Goal: Transaction & Acquisition: Obtain resource

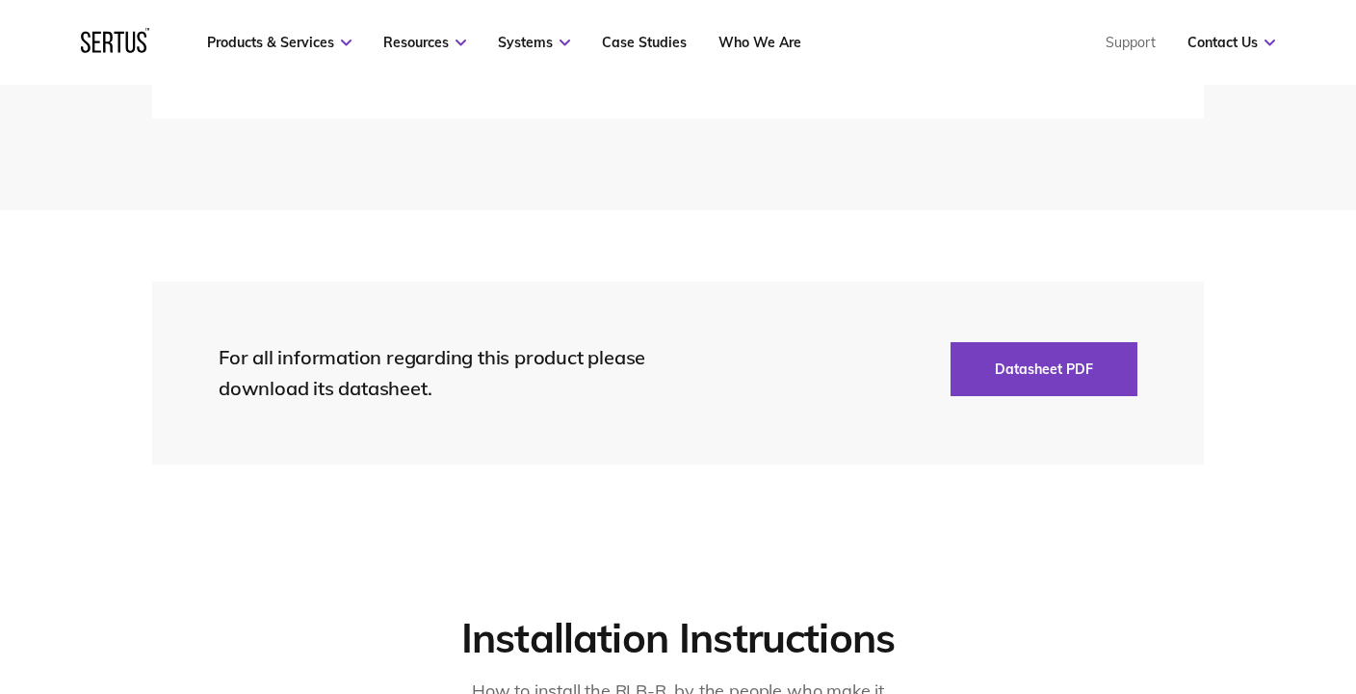
scroll to position [4335, 0]
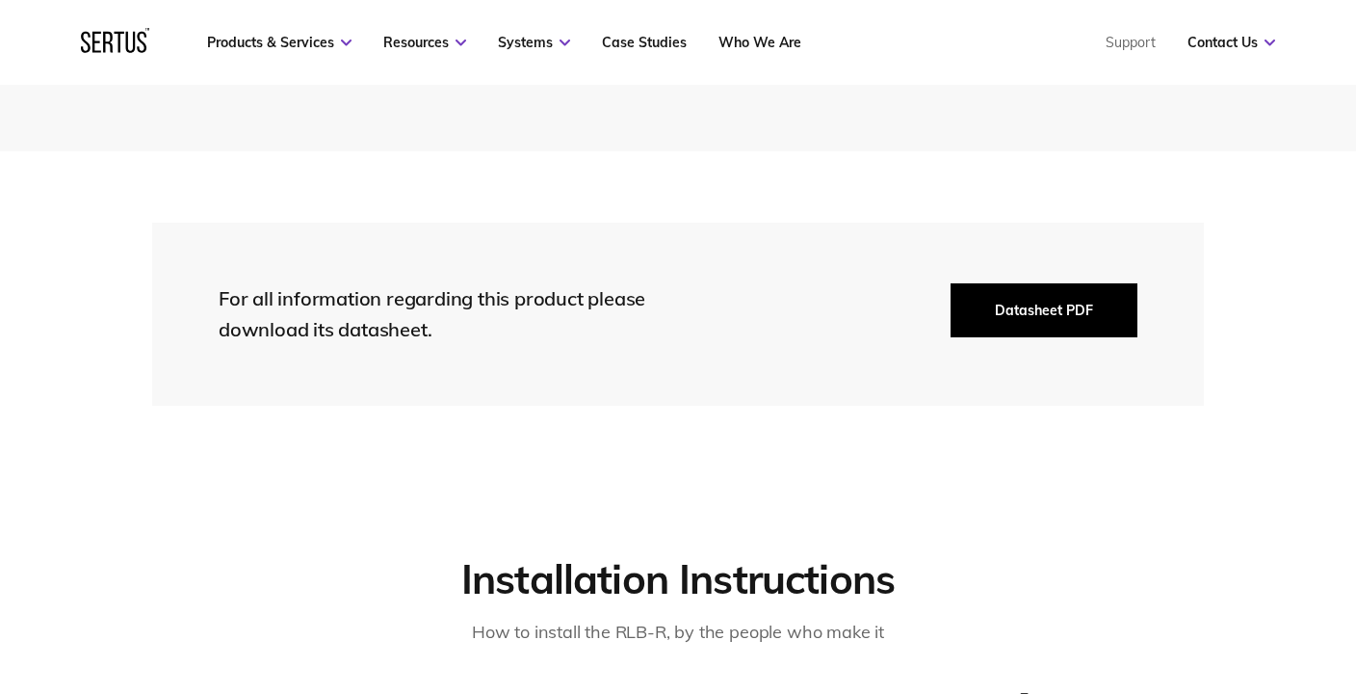
click at [1024, 310] on button "Datasheet PDF" at bounding box center [1044, 310] width 187 height 54
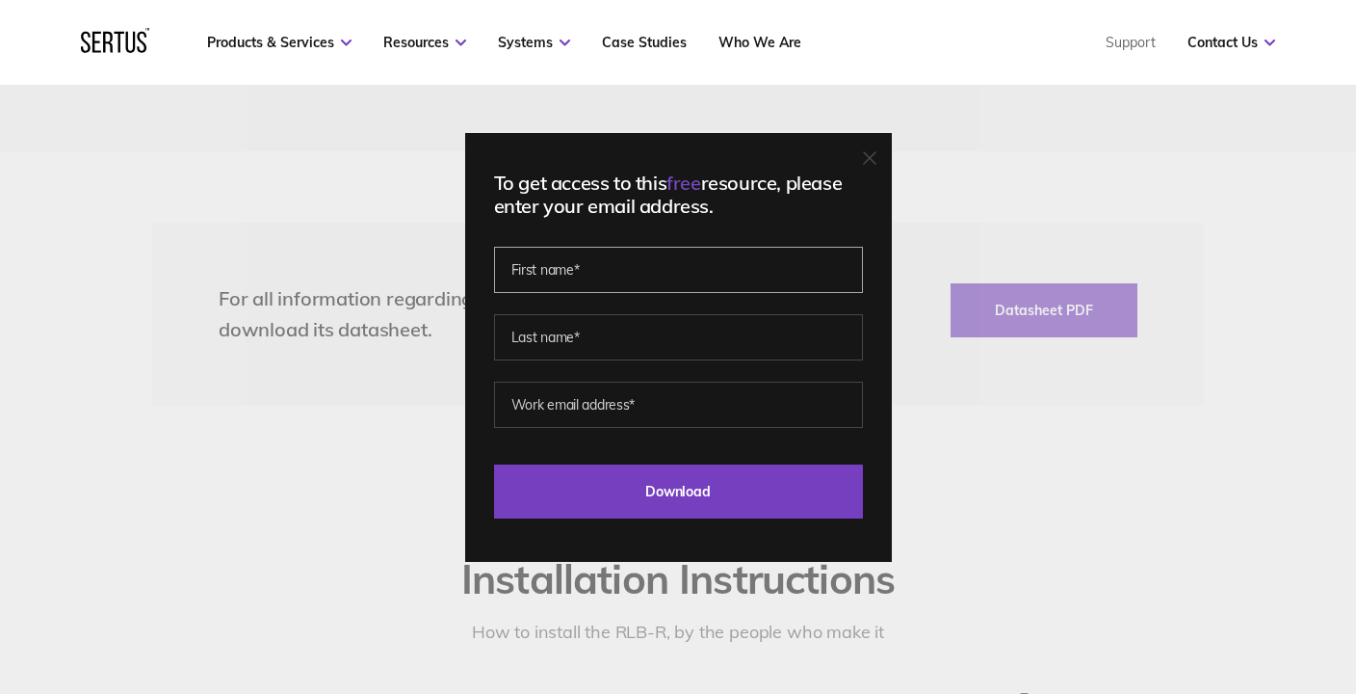
click at [616, 275] on input "text" at bounding box center [678, 270] width 369 height 46
type input "[PERSON_NAME]"
type input "almond"
type input "[EMAIL_ADDRESS][DOMAIN_NAME]"
drag, startPoint x: 728, startPoint y: 406, endPoint x: 431, endPoint y: 408, distance: 297.7
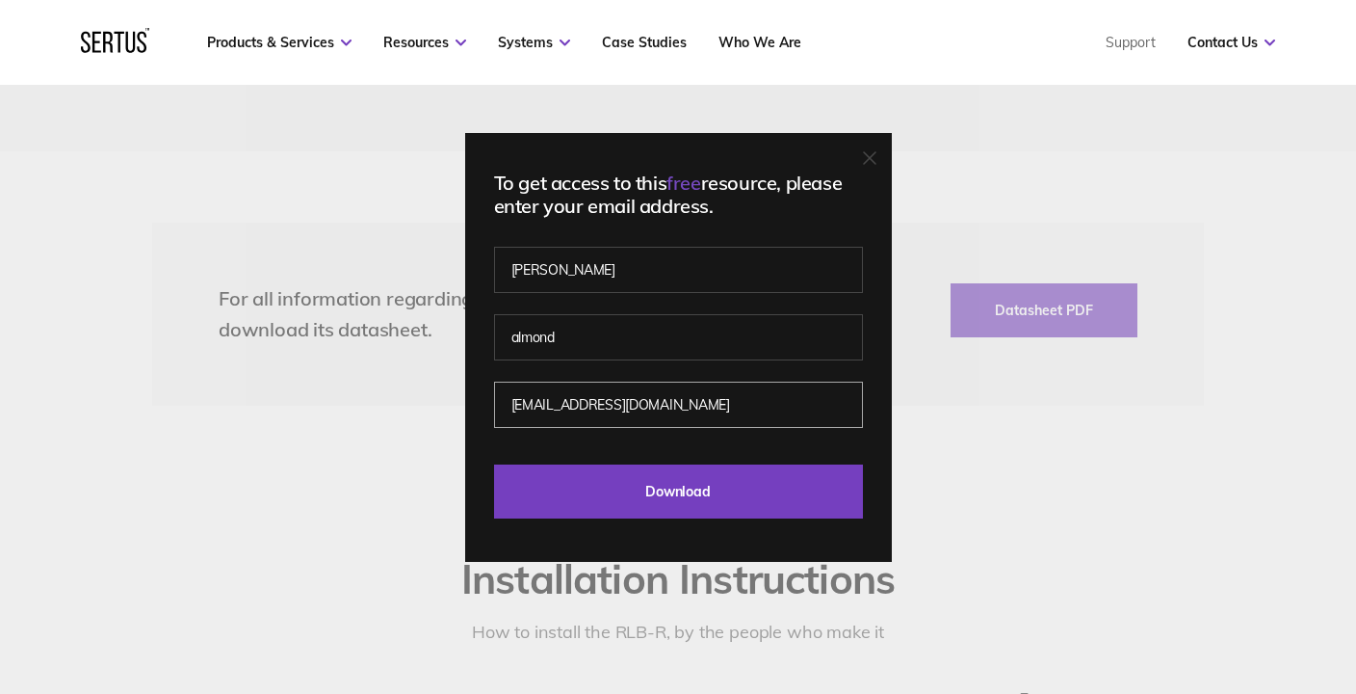
click at [431, 408] on div "To get access to this free resource, please enter your email address. [PERSON_N…" at bounding box center [678, 347] width 1356 height 694
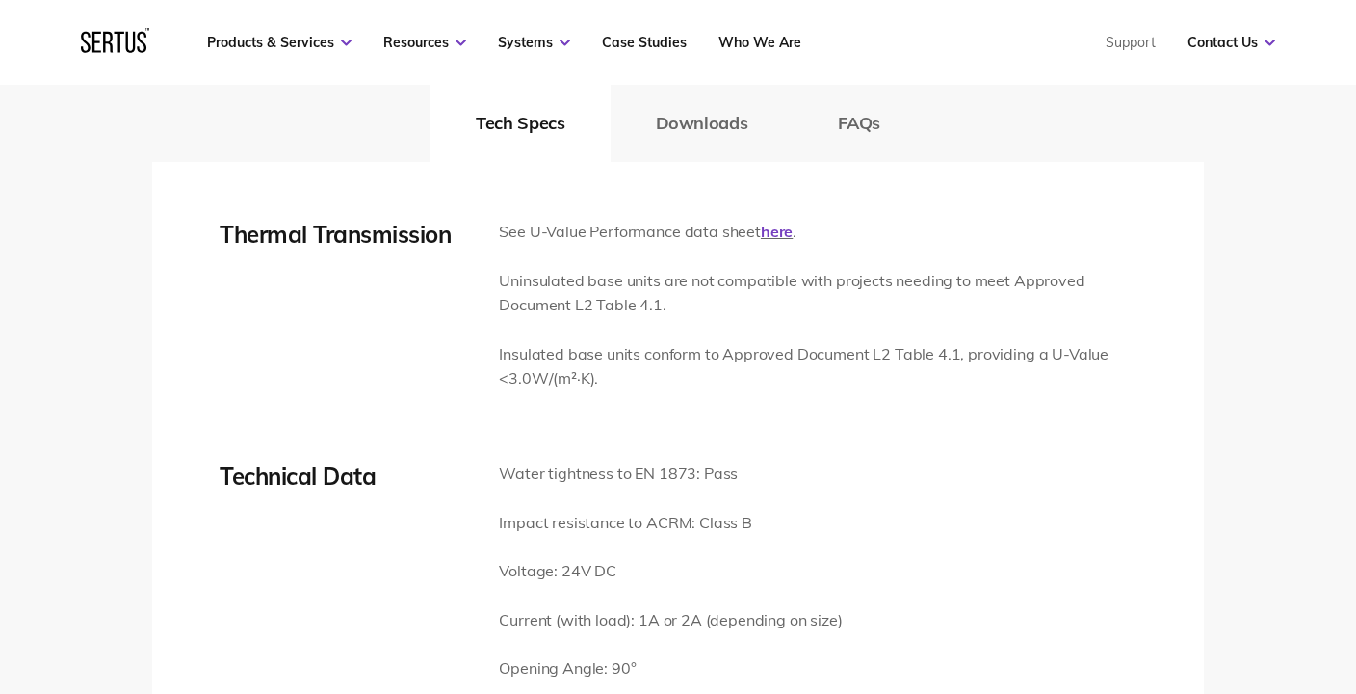
scroll to position [2698, 0]
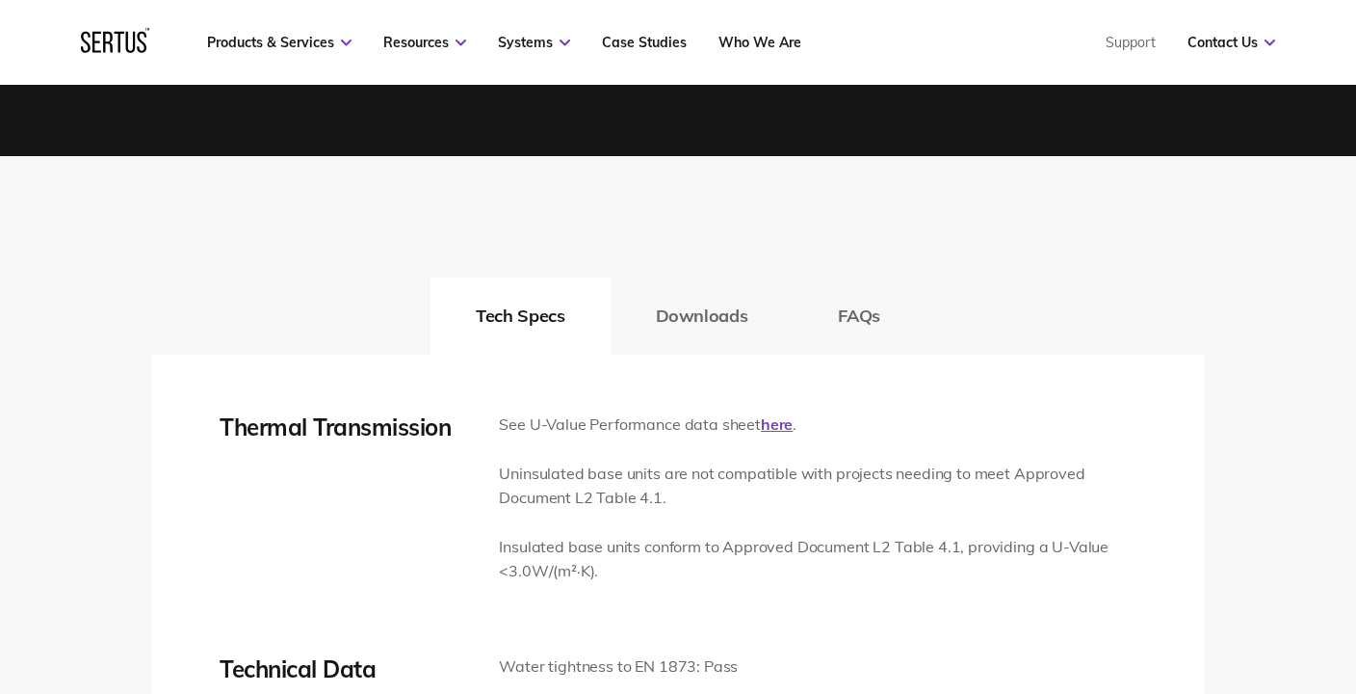
click at [693, 321] on button "Downloads" at bounding box center [702, 315] width 183 height 77
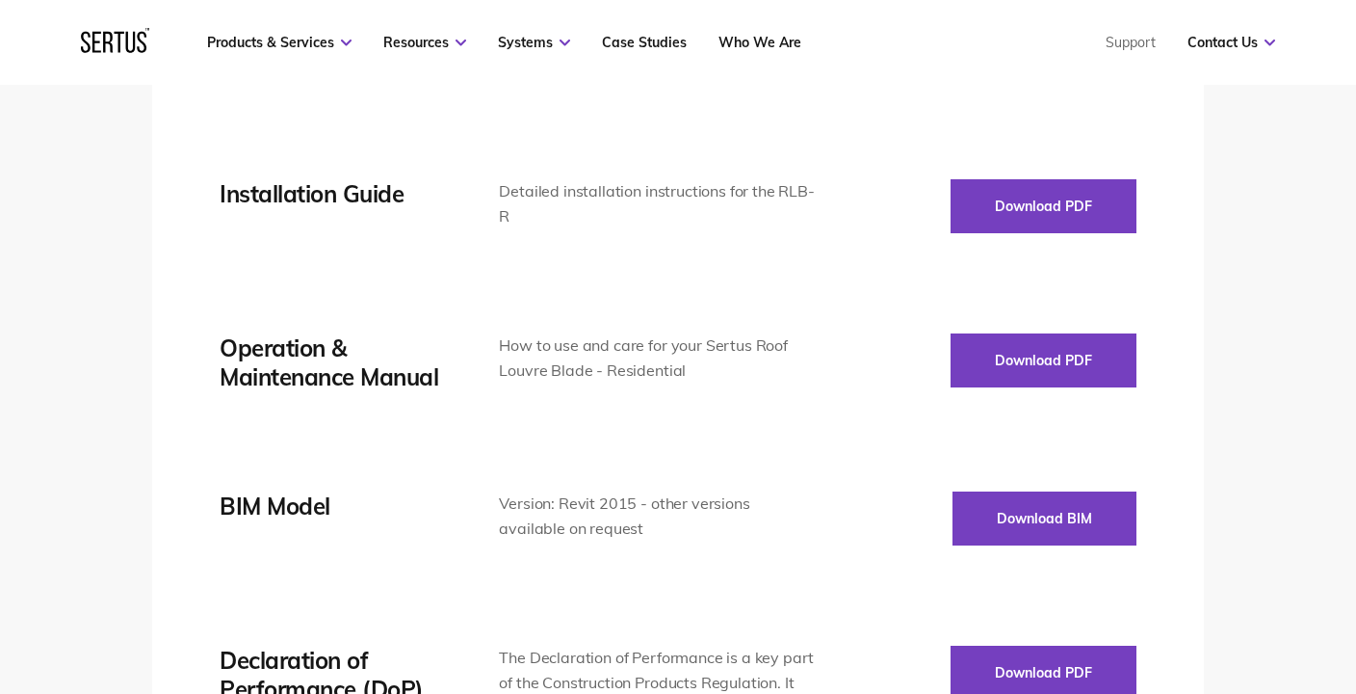
scroll to position [3179, 0]
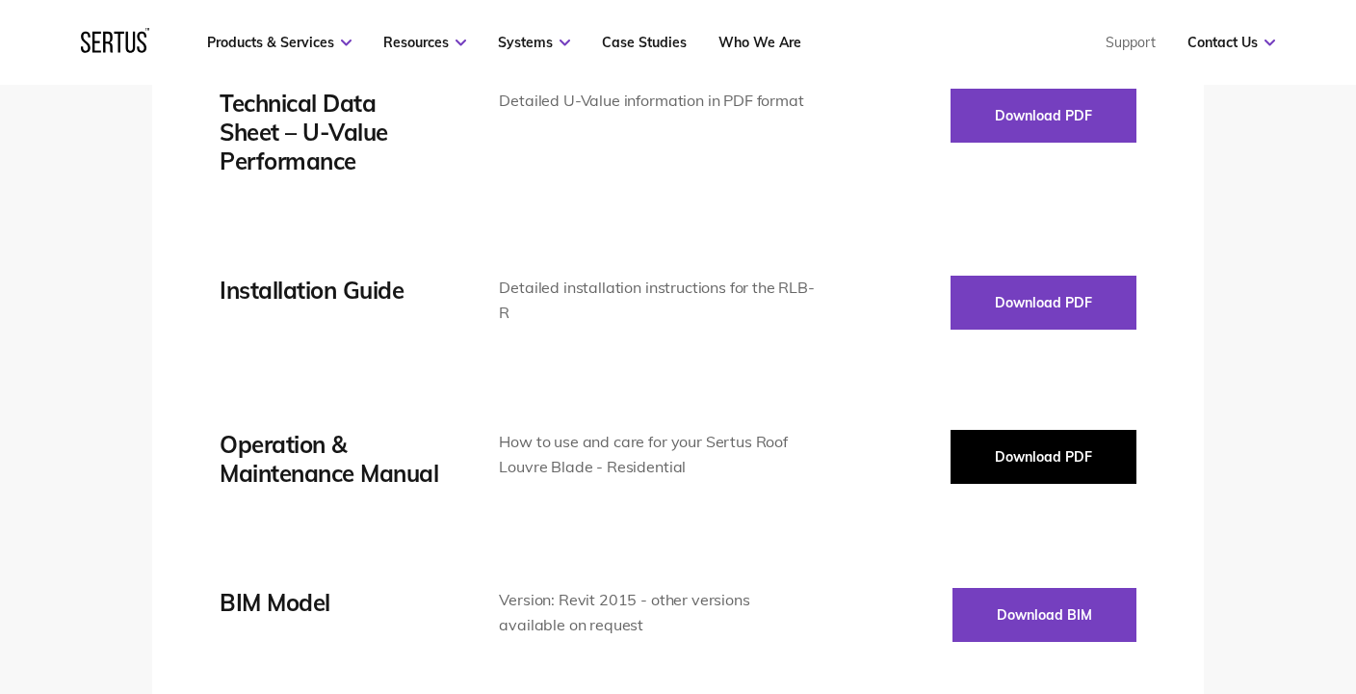
click at [1017, 451] on button "Download PDF" at bounding box center [1044, 457] width 186 height 54
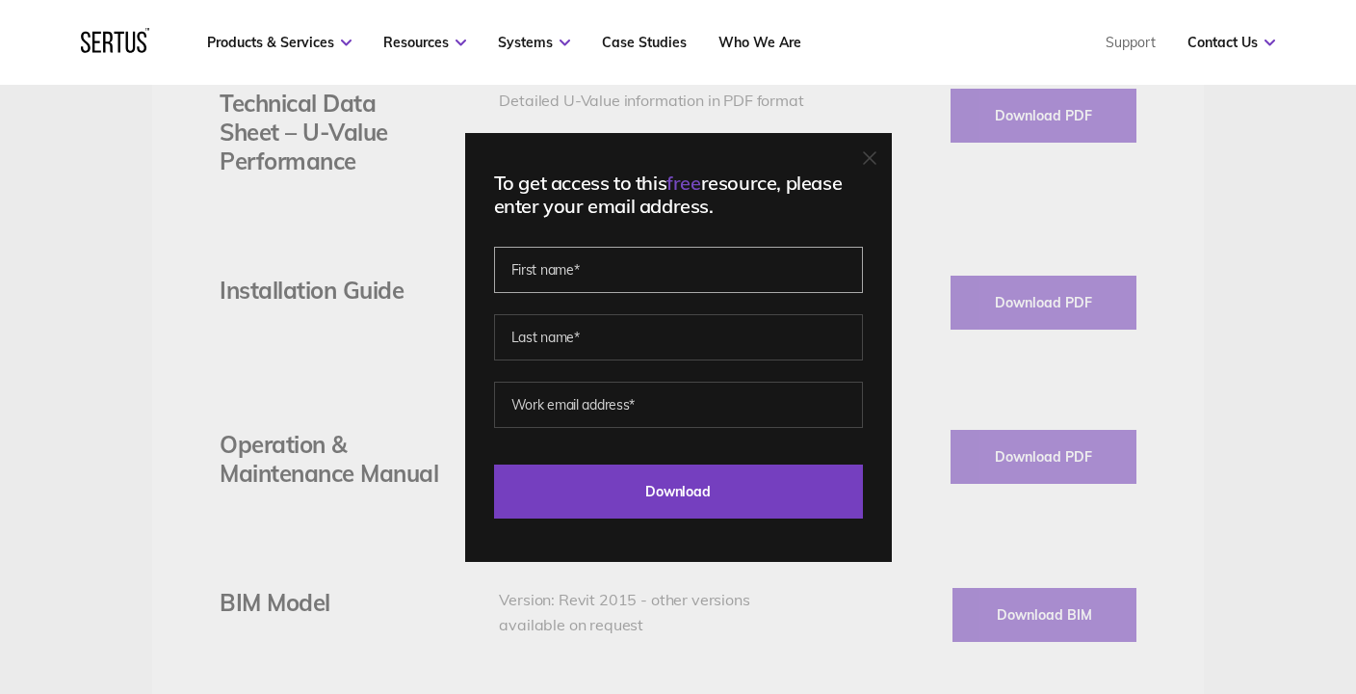
click at [611, 273] on input "text" at bounding box center [678, 270] width 369 height 46
type input "[PERSON_NAME]"
type input "almond"
click at [748, 403] on input "[EMAIL_ADDRESS][DOMAIN_NAME]" at bounding box center [678, 405] width 369 height 46
drag, startPoint x: 739, startPoint y: 405, endPoint x: 520, endPoint y: 405, distance: 218.7
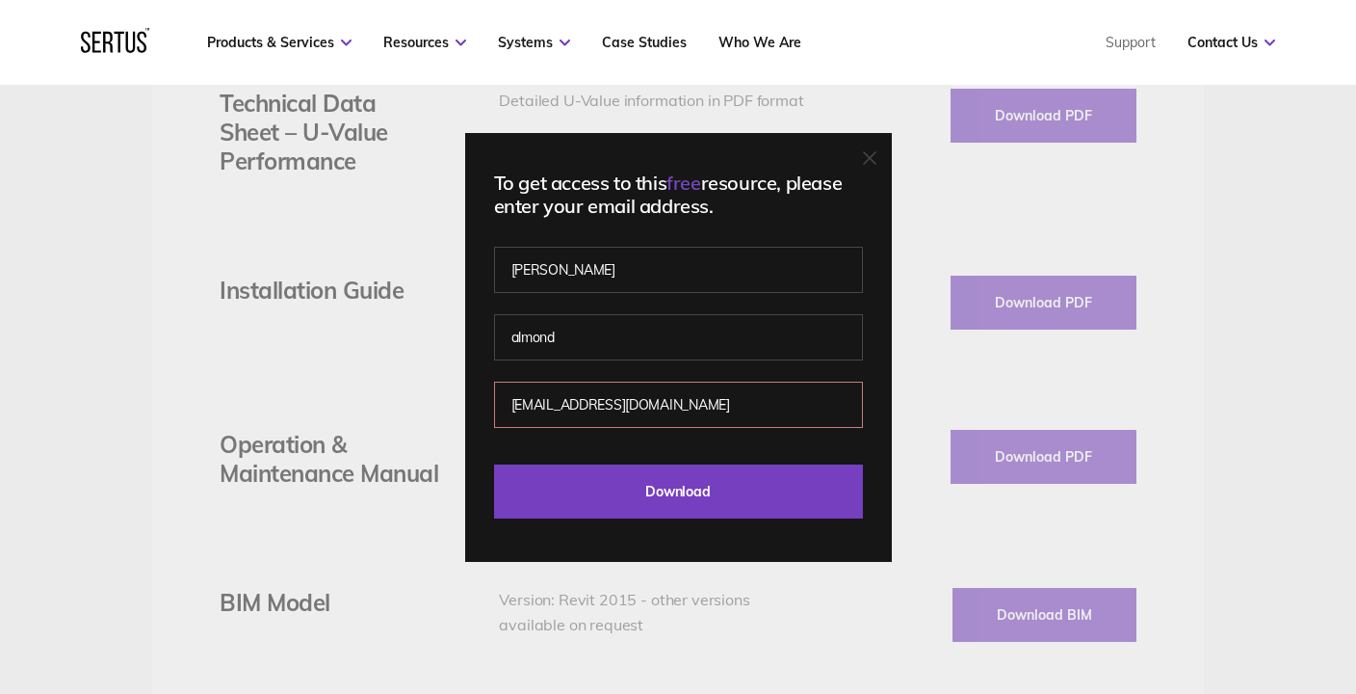
click at [520, 405] on input "[EMAIL_ADDRESS][DOMAIN_NAME]" at bounding box center [678, 405] width 369 height 46
type input "[EMAIL_ADDRESS][DOMAIN_NAME]"
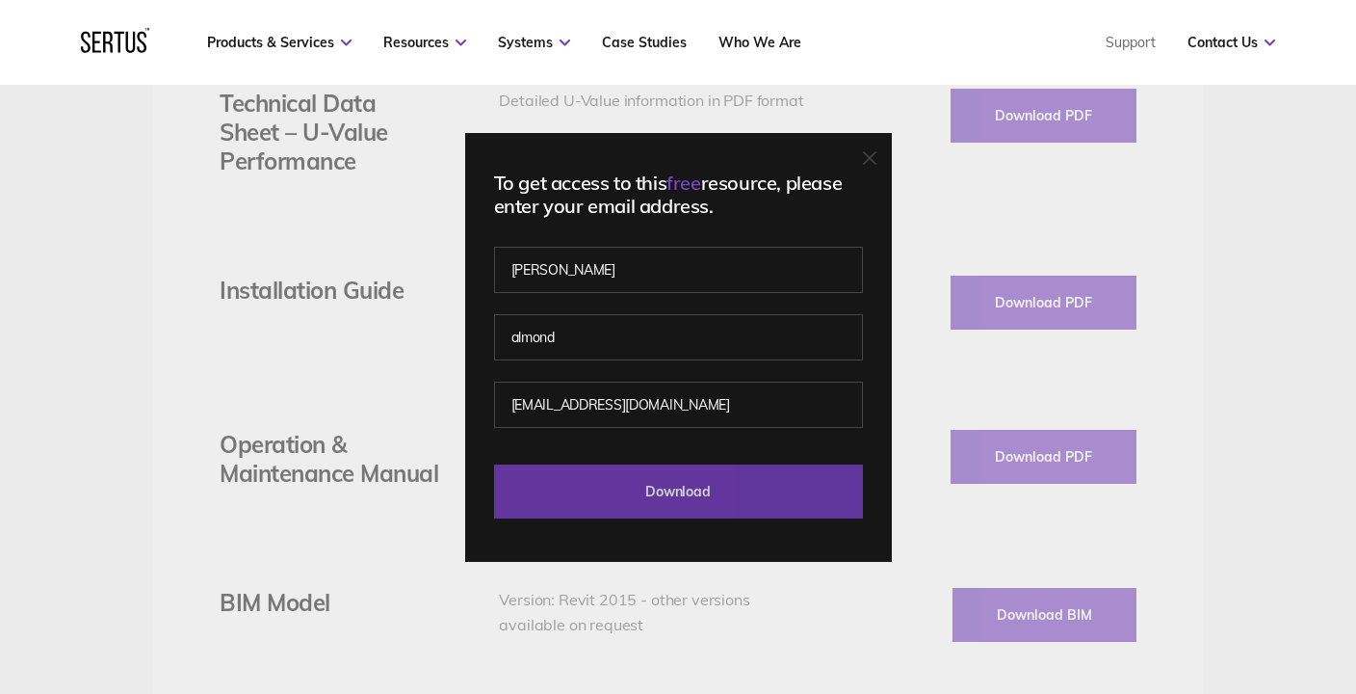
click at [682, 487] on input "Download" at bounding box center [678, 491] width 369 height 54
